Goal: Information Seeking & Learning: Find specific fact

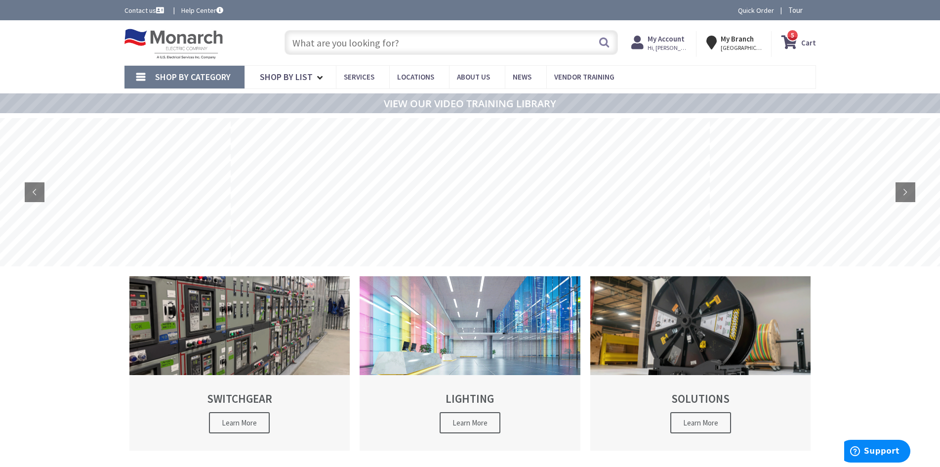
click at [474, 44] on input "text" at bounding box center [450, 42] width 333 height 25
paste input "NYRAK-02"
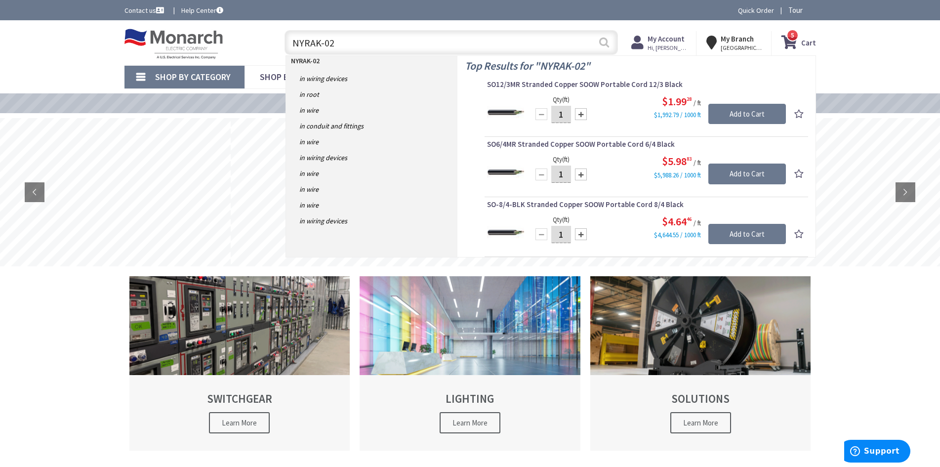
type input "NYRAK-02"
click at [610, 42] on button "Search" at bounding box center [604, 42] width 13 height 22
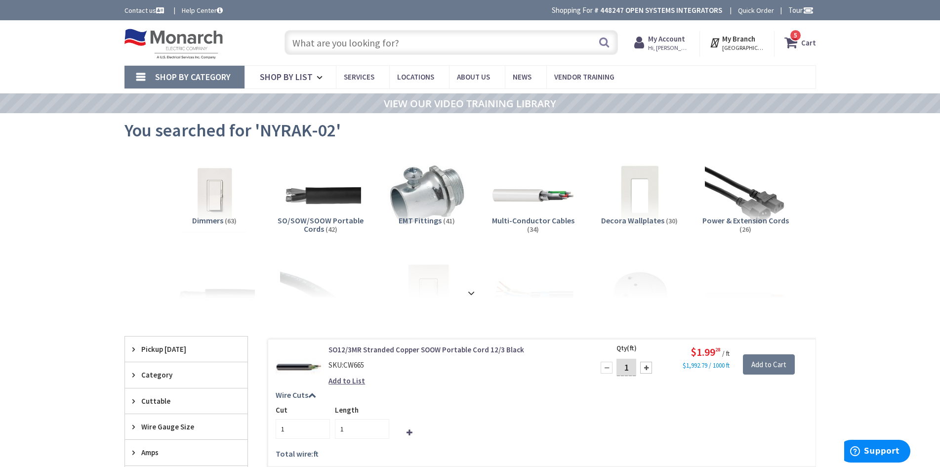
click at [425, 45] on input "text" at bounding box center [450, 42] width 333 height 25
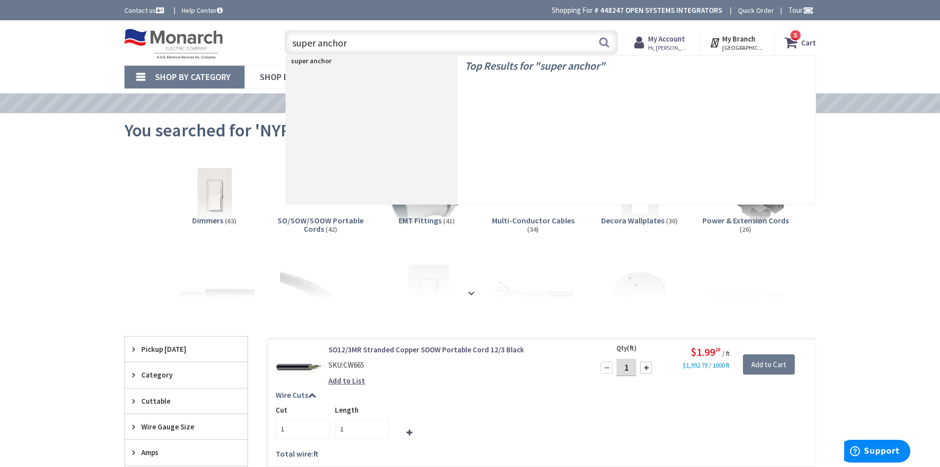
type input "super anchors"
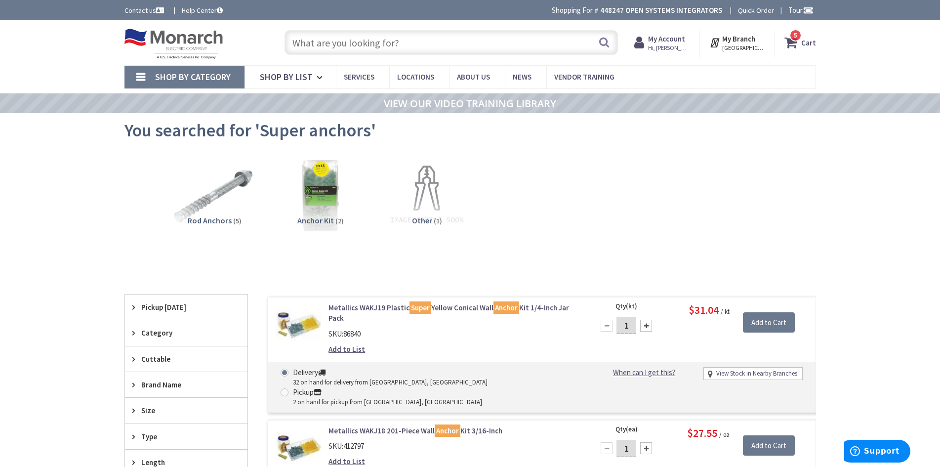
click at [410, 47] on input "text" at bounding box center [450, 42] width 333 height 25
paste input "10 x 1-1/4" Phillips pan head sheet metal screw 100PAK"
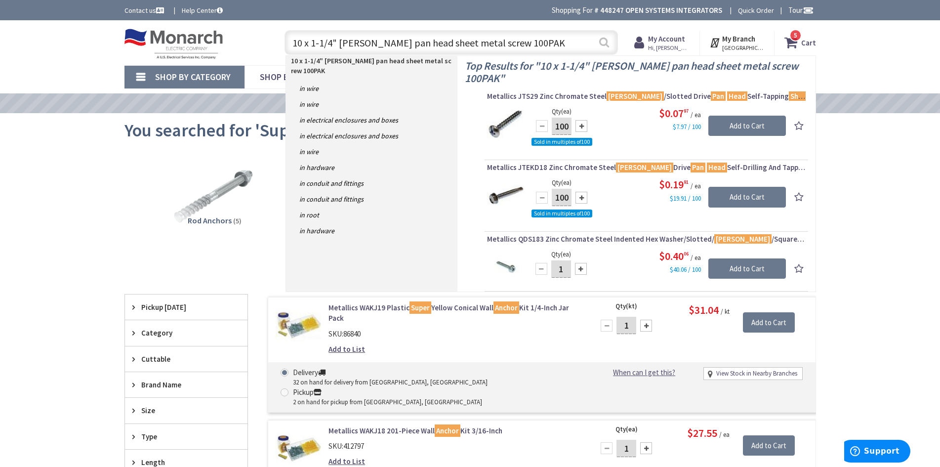
type input "10 x 1-1/4" Phillips pan head sheet metal screw 100PAK"
click at [603, 47] on button "Search" at bounding box center [604, 42] width 13 height 22
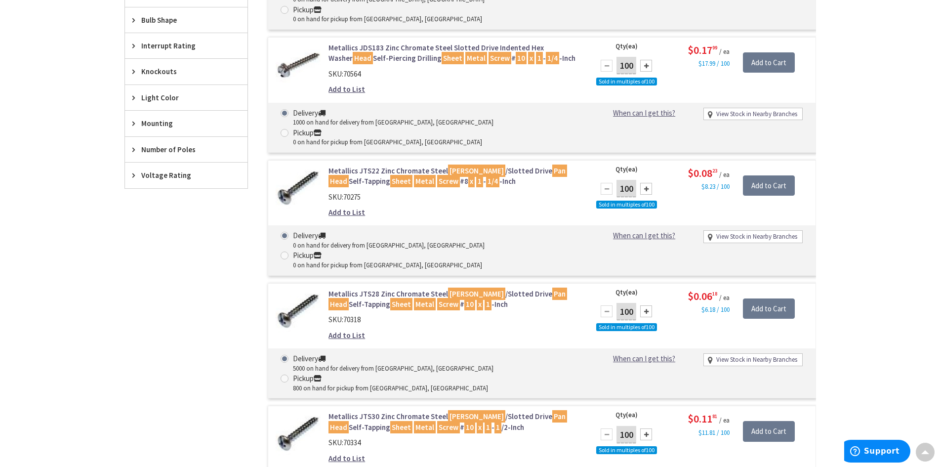
scroll to position [889, 0]
